Goal: Task Accomplishment & Management: Manage account settings

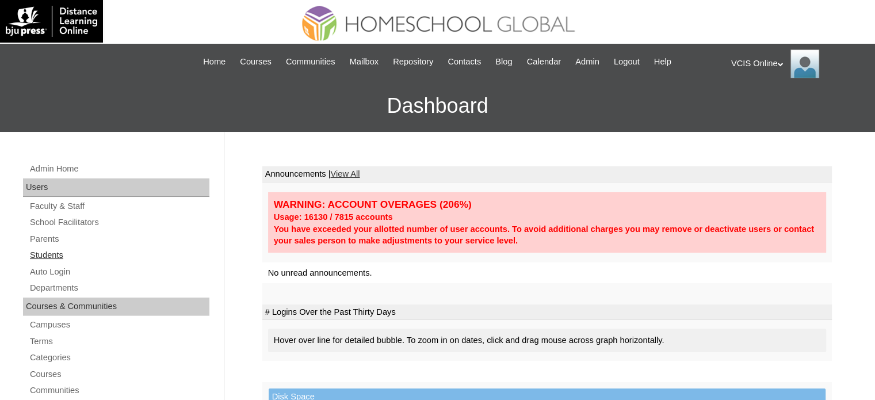
click at [46, 248] on link "Students" at bounding box center [119, 255] width 181 height 14
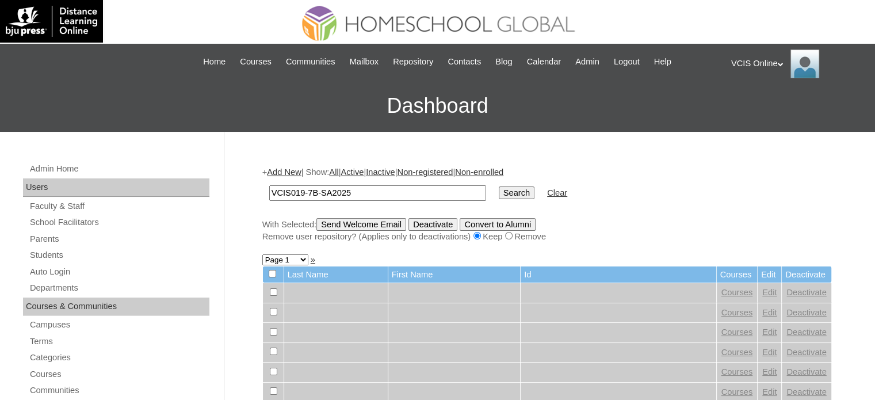
type input "VCIS019-7B-SA2025"
click at [499, 193] on input "Search" at bounding box center [517, 192] width 36 height 13
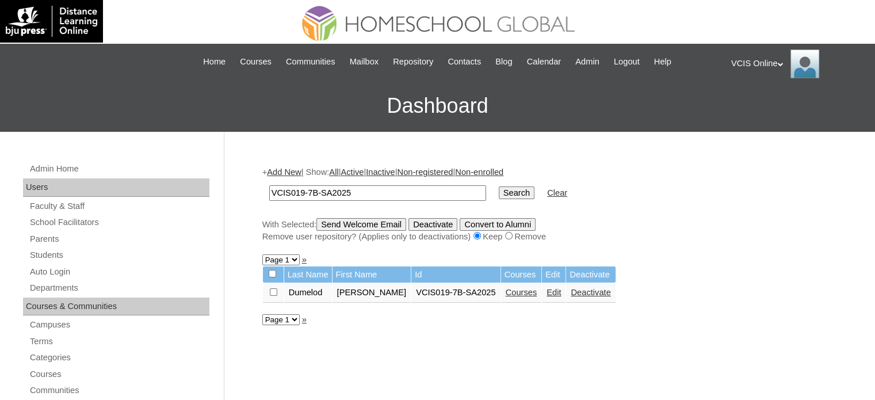
click at [520, 295] on link "Courses" at bounding box center [522, 292] width 32 height 9
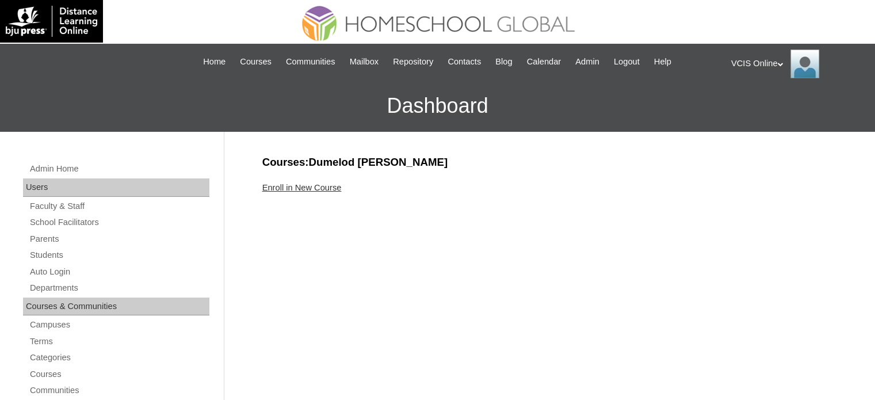
click at [304, 188] on link "Enroll in New Course" at bounding box center [301, 187] width 79 height 9
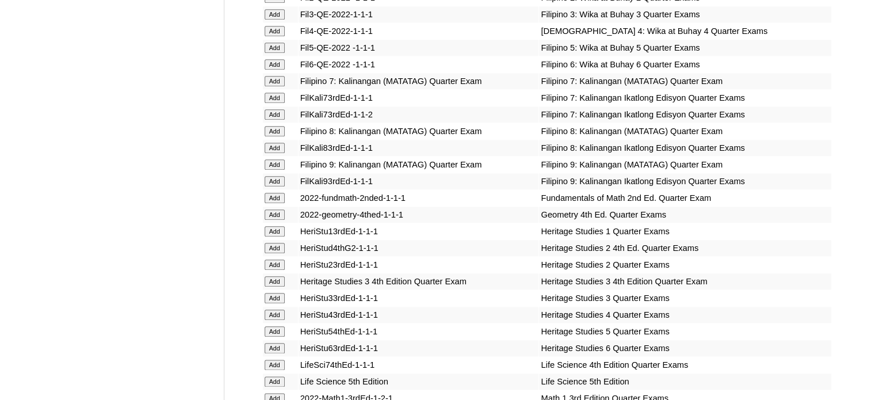
scroll to position [3084, 0]
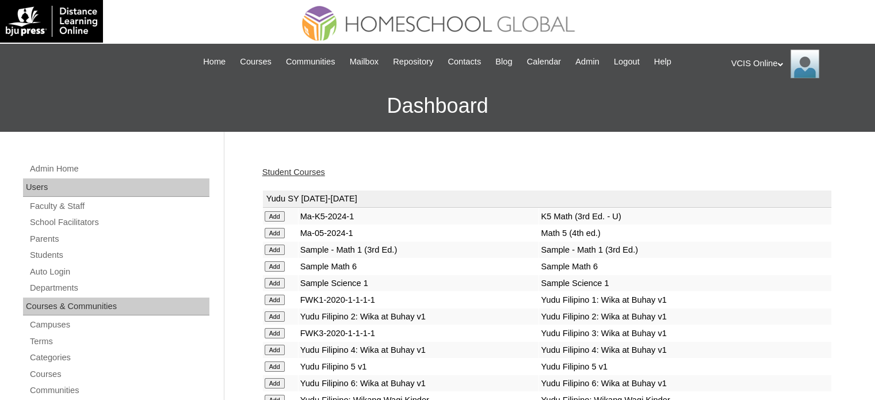
click at [313, 169] on link "Student Courses" at bounding box center [293, 171] width 63 height 9
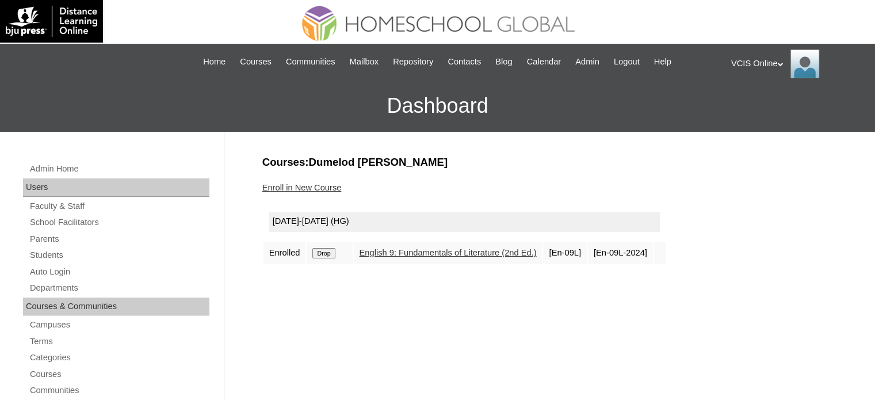
click at [329, 253] on input "Drop" at bounding box center [323, 253] width 22 height 10
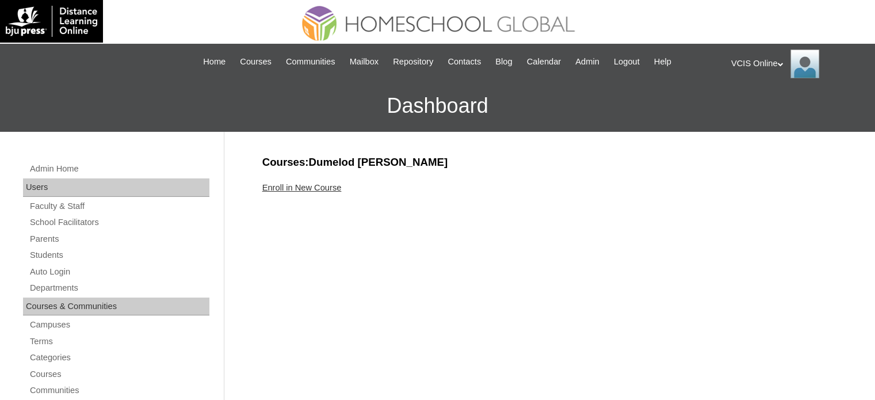
click at [747, 62] on div "VCIS Online My Profile My Settings Logout" at bounding box center [797, 63] width 132 height 29
drag, startPoint x: 755, startPoint y: 105, endPoint x: 695, endPoint y: 93, distance: 61.7
click at [754, 105] on span "Logout" at bounding box center [752, 108] width 23 height 9
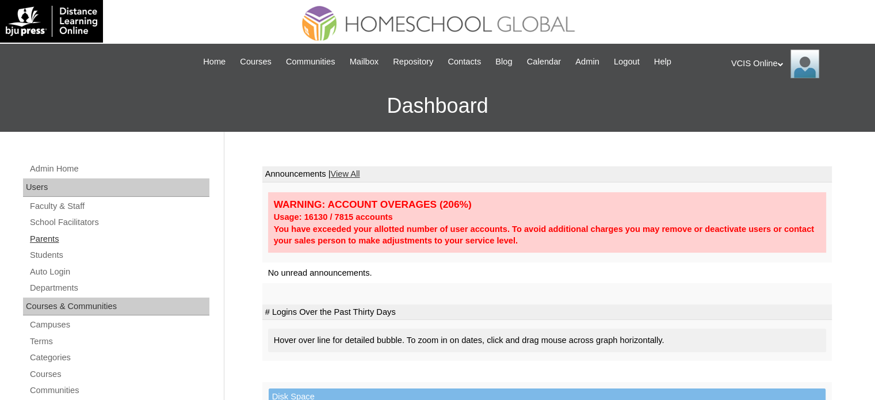
click at [46, 241] on link "Parents" at bounding box center [119, 239] width 181 height 14
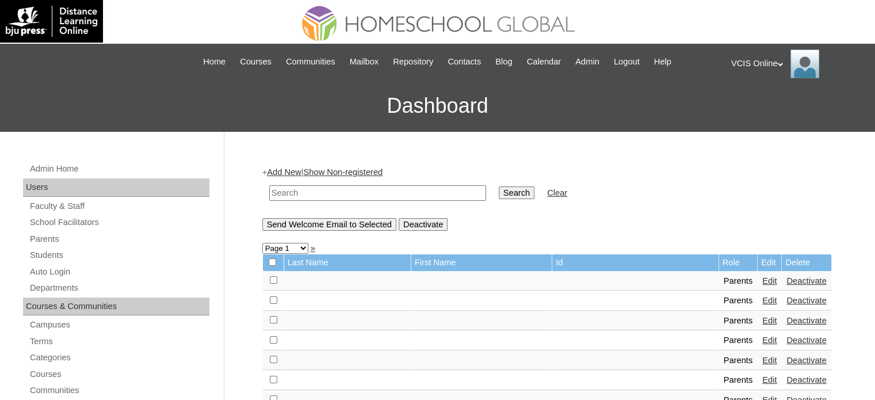
click at [375, 193] on input "text" at bounding box center [377, 193] width 217 height 16
paste input "VCIS008-2B-PA2025"
type input "VCIS008-2B-PA2025"
click at [499, 194] on input "Search" at bounding box center [517, 192] width 36 height 13
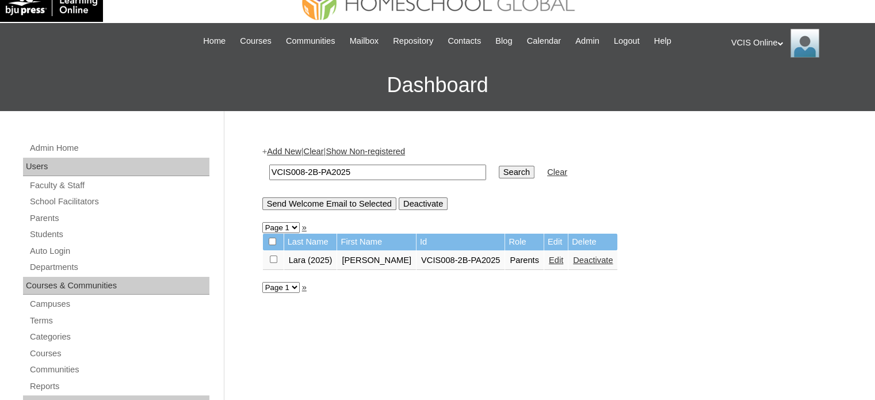
scroll to position [58, 0]
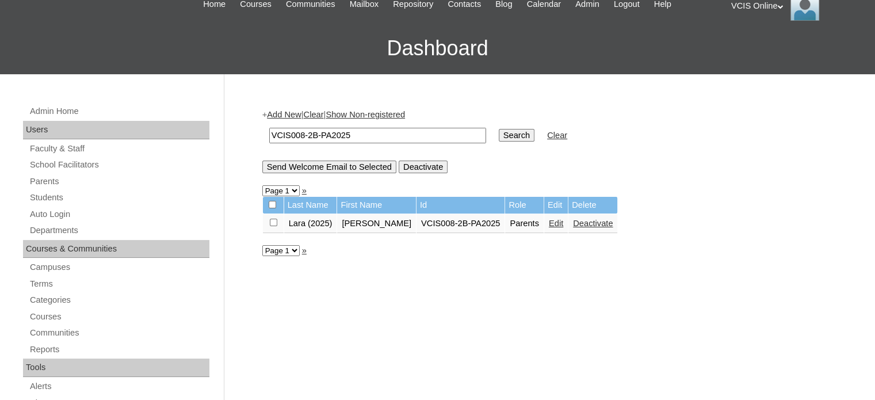
click at [549, 225] on link "Edit" at bounding box center [556, 223] width 14 height 9
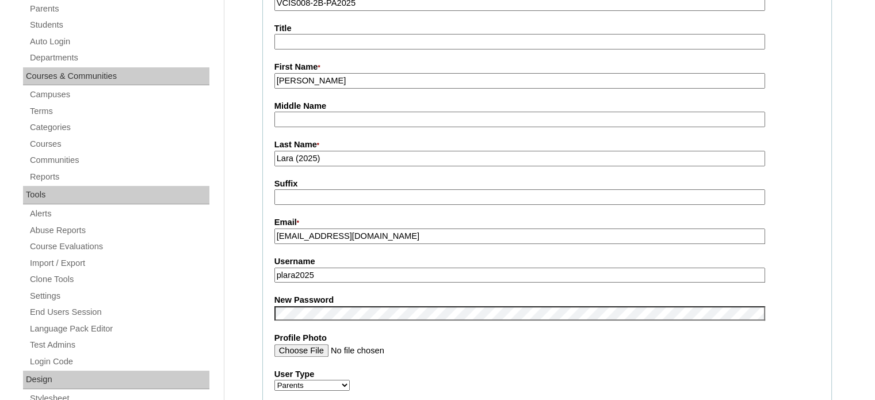
scroll to position [173, 0]
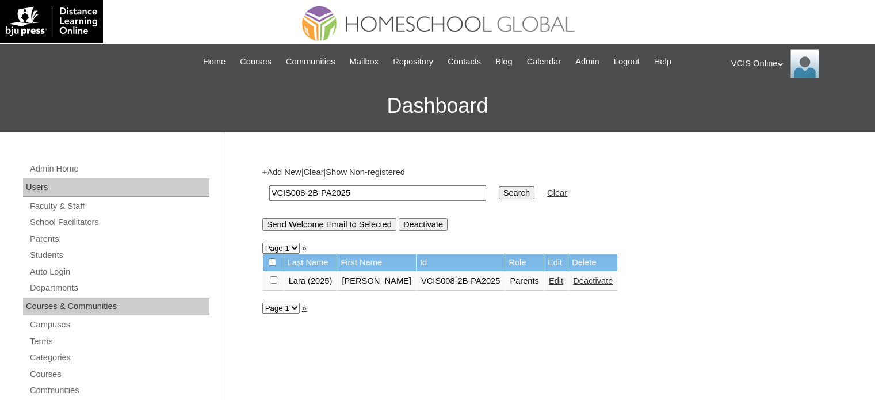
scroll to position [49, 0]
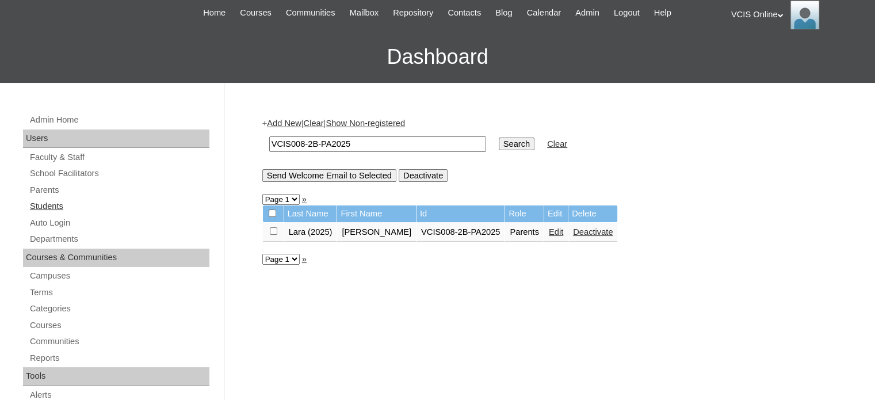
click at [41, 203] on link "Students" at bounding box center [119, 206] width 181 height 14
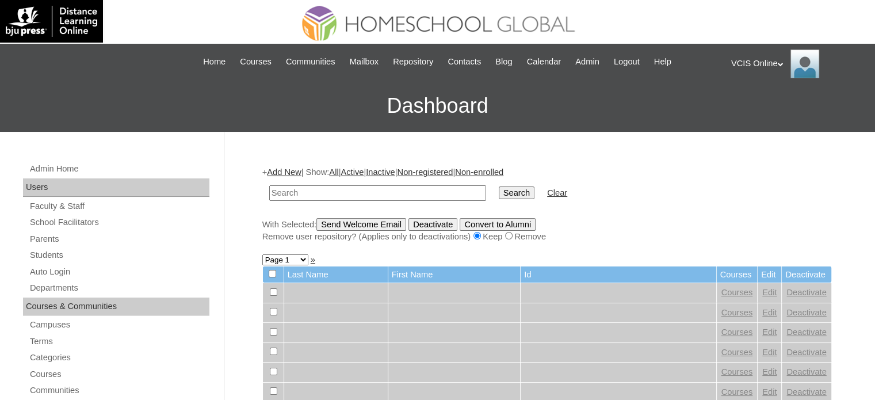
click at [769, 64] on div "VCIS Online My Profile My Settings Logout" at bounding box center [797, 63] width 132 height 29
click at [756, 109] on span "Logout" at bounding box center [752, 108] width 23 height 9
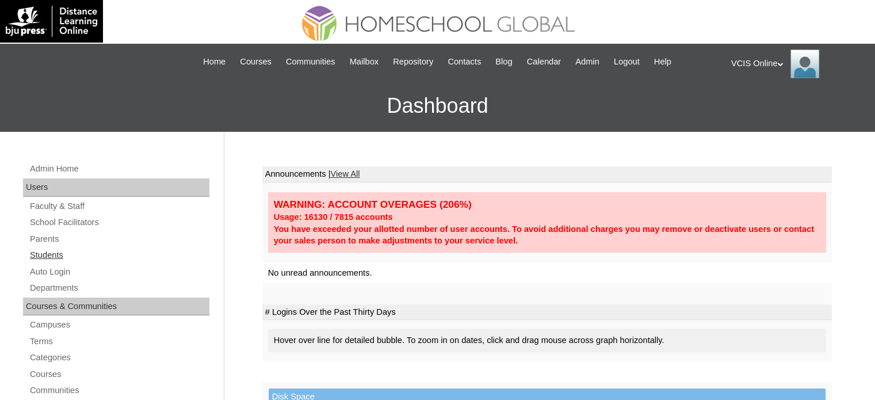
click at [49, 252] on link "Students" at bounding box center [119, 255] width 181 height 14
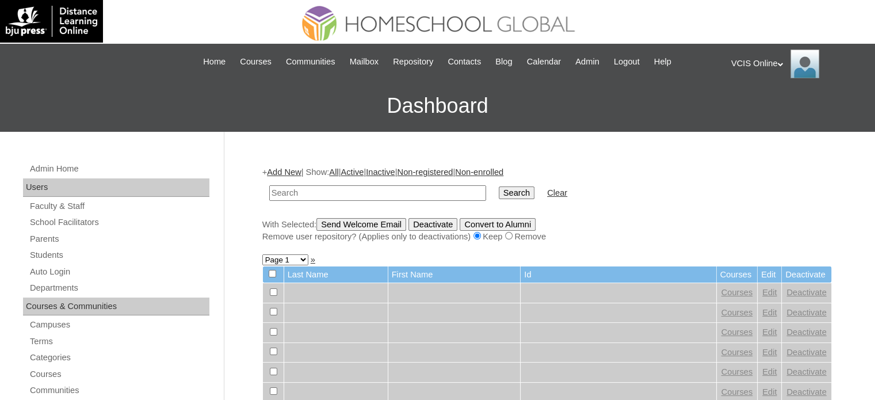
paste input "VCIS0013-8C-SA2025"
type input "VCIS0013-8C-SA2025"
click at [499, 192] on input "Search" at bounding box center [517, 192] width 36 height 13
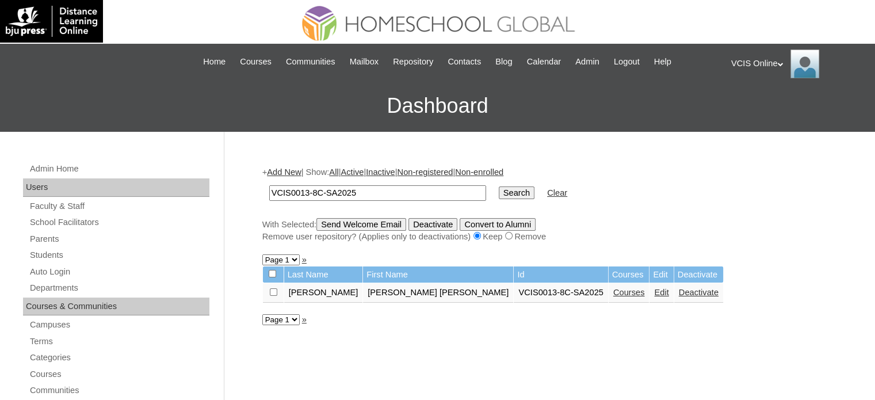
click at [613, 294] on link "Courses" at bounding box center [629, 292] width 32 height 9
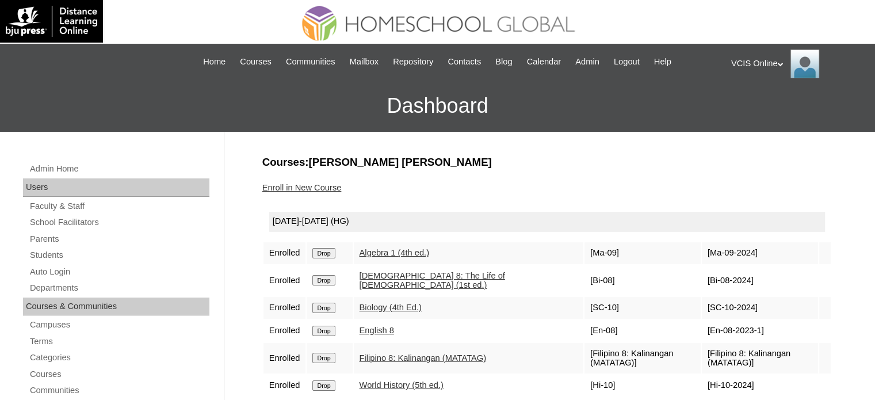
click at [776, 61] on div "VCIS Online My Profile My Settings Logout" at bounding box center [797, 63] width 132 height 29
click at [760, 108] on span "Logout" at bounding box center [752, 108] width 23 height 9
